Goal: Communication & Community: Answer question/provide support

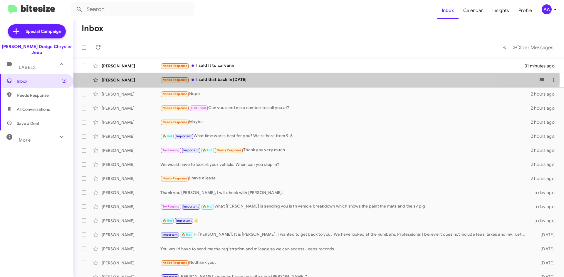
click at [267, 79] on div "Needs Response I sold that back in [DATE]" at bounding box center [347, 80] width 375 height 7
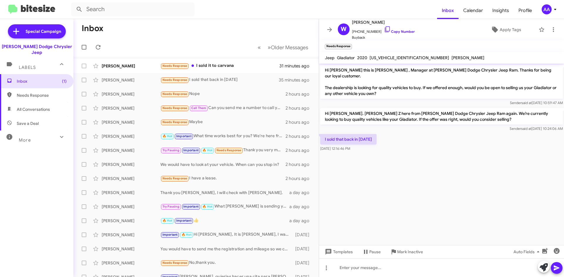
drag, startPoint x: 330, startPoint y: 29, endPoint x: 330, endPoint y: 23, distance: 5.6
click at [330, 28] on icon at bounding box center [329, 29] width 7 height 7
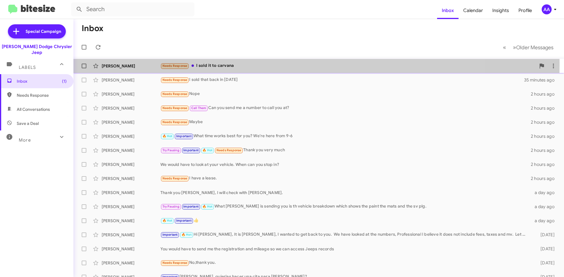
click at [261, 64] on div "Needs Response I sold it to carvana" at bounding box center [347, 66] width 375 height 7
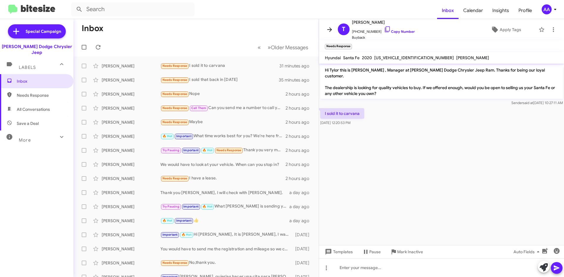
click at [328, 28] on icon at bounding box center [329, 29] width 7 height 7
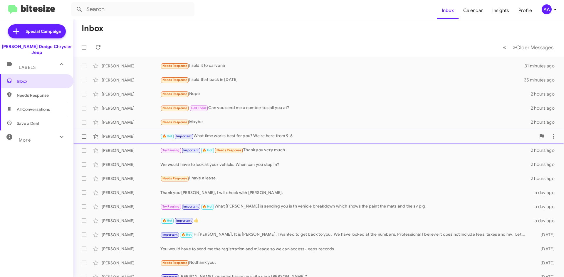
click at [267, 136] on div "🔥 Hot Important What time works best for you? We're here from 9-6" at bounding box center [347, 136] width 375 height 7
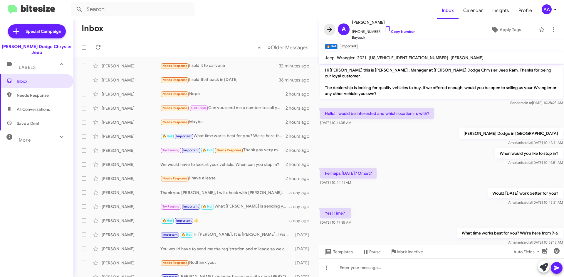
click at [327, 30] on icon at bounding box center [329, 29] width 7 height 7
